Goal: Navigation & Orientation: Understand site structure

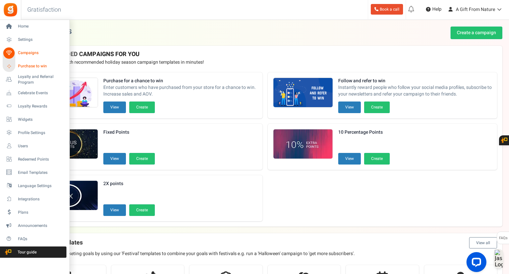
click at [25, 67] on span "Purchase to win" at bounding box center [41, 66] width 47 height 6
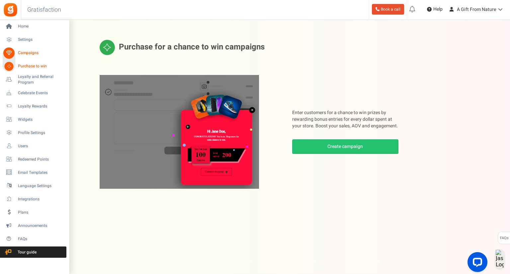
click at [10, 52] on icon at bounding box center [8, 53] width 11 height 11
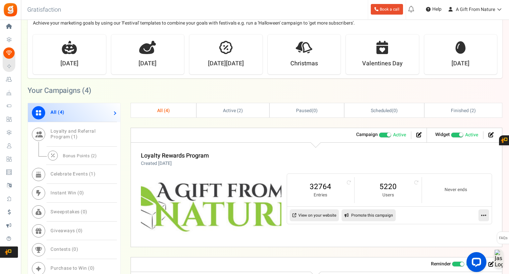
scroll to position [233, 0]
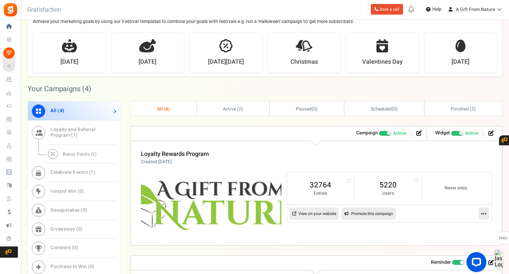
click at [232, 112] on link "Active ( 2 )" at bounding box center [233, 109] width 72 height 14
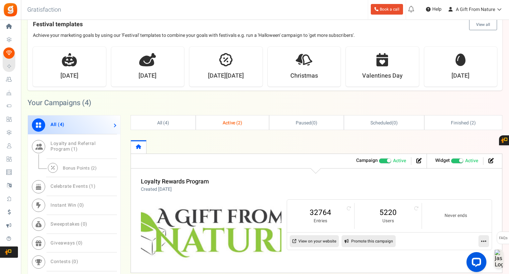
scroll to position [215, 0]
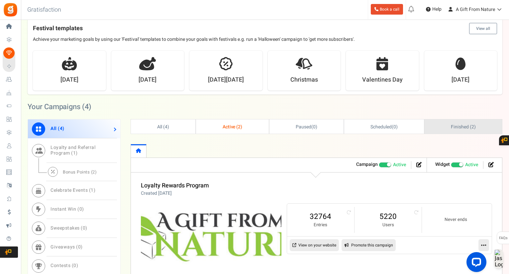
click at [441, 128] on link "Finished ( 2 )" at bounding box center [463, 127] width 77 height 14
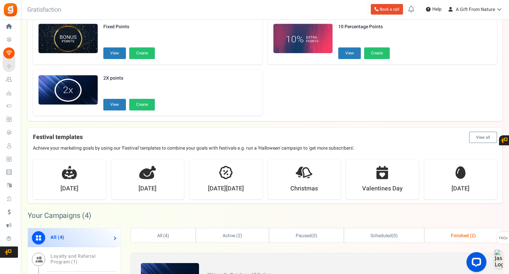
scroll to position [82, 0]
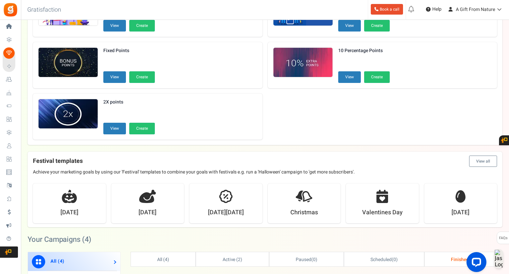
click at [10, 15] on img at bounding box center [10, 9] width 15 height 15
click at [14, 10] on img at bounding box center [10, 9] width 15 height 15
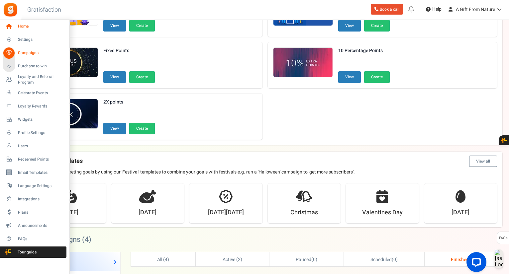
click at [11, 23] on icon at bounding box center [8, 26] width 11 height 11
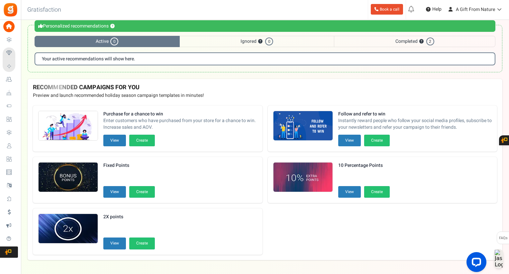
scroll to position [49, 0]
